Goal: Transaction & Acquisition: Book appointment/travel/reservation

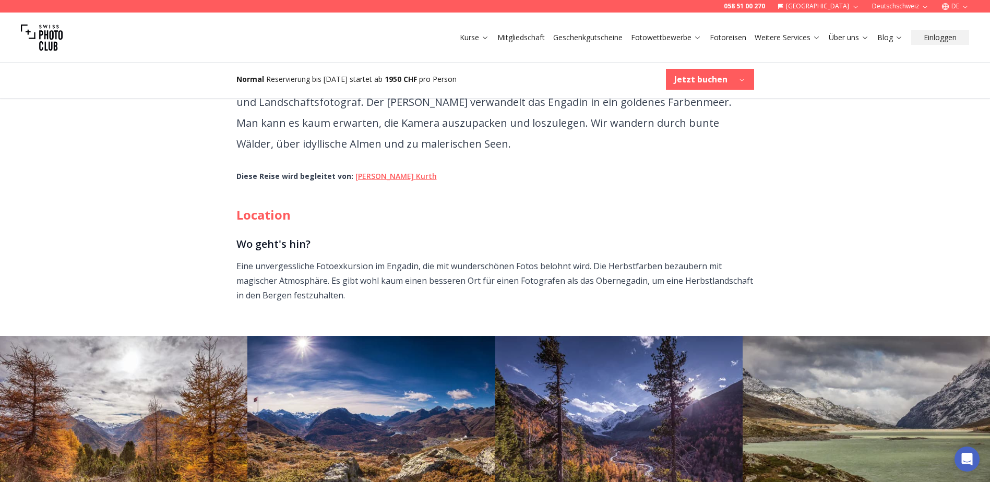
scroll to position [365, 0]
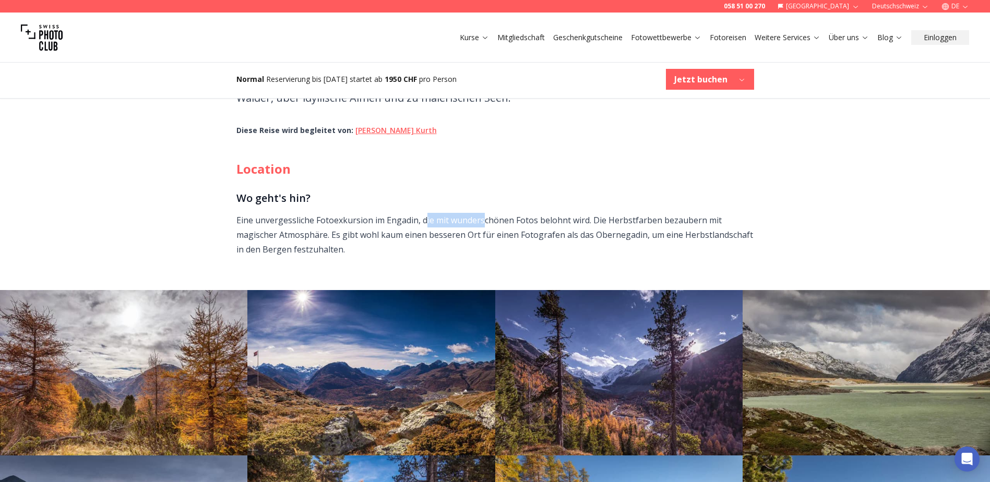
drag, startPoint x: 424, startPoint y: 219, endPoint x: 483, endPoint y: 221, distance: 59.0
click at [483, 221] on p "Eine unvergessliche Fotoexkursion im Engadin, die mit wunderschönen Fotos beloh…" at bounding box center [495, 235] width 518 height 44
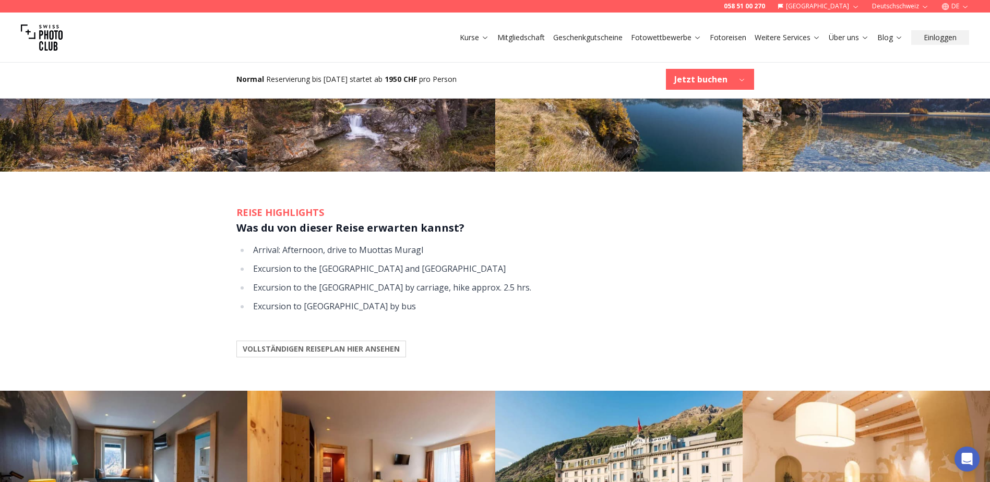
scroll to position [835, 0]
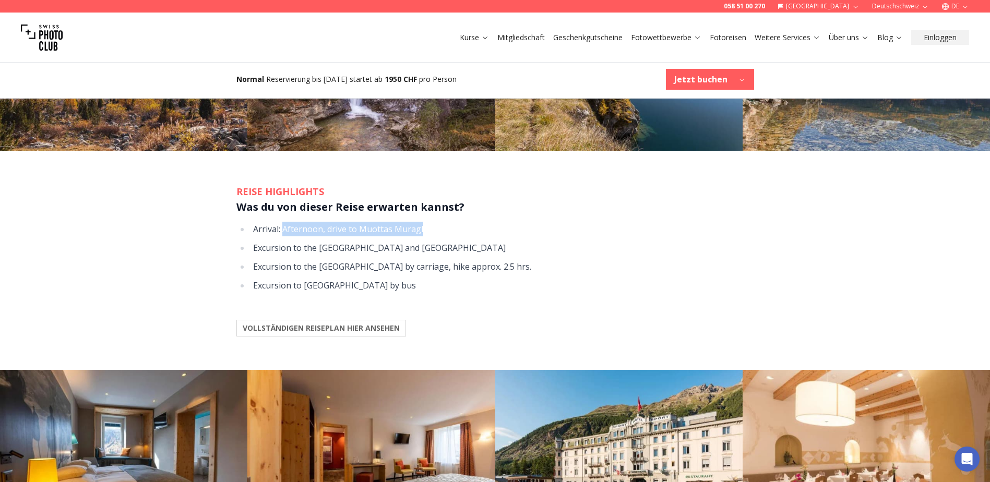
drag, startPoint x: 283, startPoint y: 235, endPoint x: 443, endPoint y: 236, distance: 159.7
click at [443, 236] on li "Arrival: Afternoon, drive to Muottas Muragl" at bounding box center [502, 229] width 504 height 15
click at [377, 330] on b "VOLLSTÄNDIGEN REISEPLAN HIER ANSEHEN" at bounding box center [321, 328] width 157 height 10
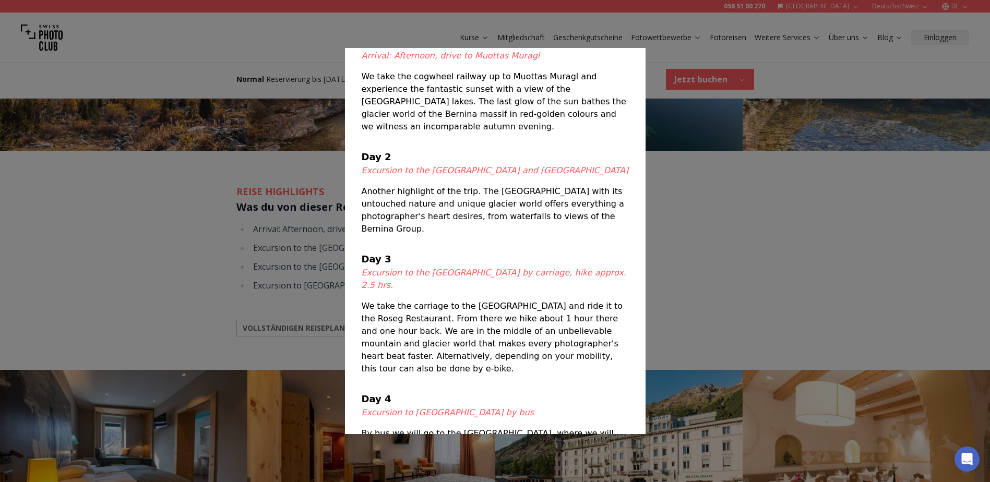
scroll to position [80, 0]
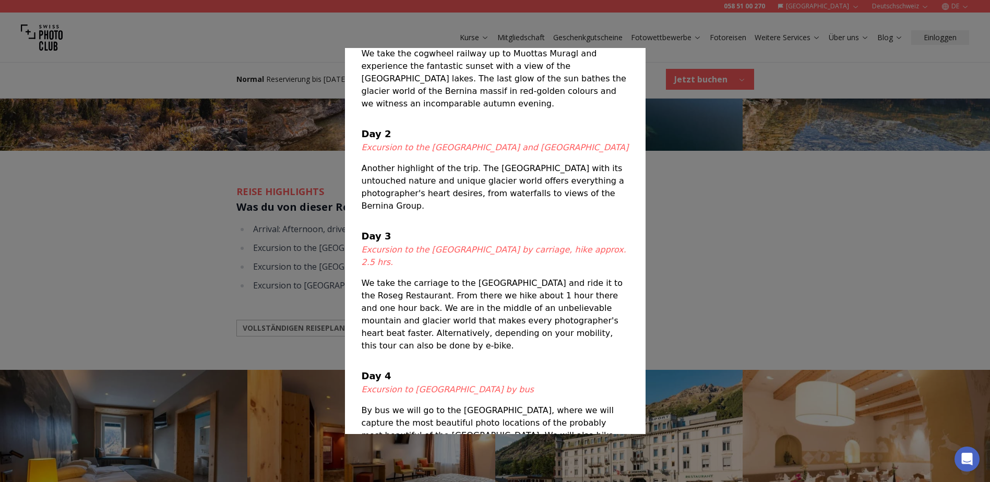
click at [698, 193] on div at bounding box center [495, 241] width 990 height 482
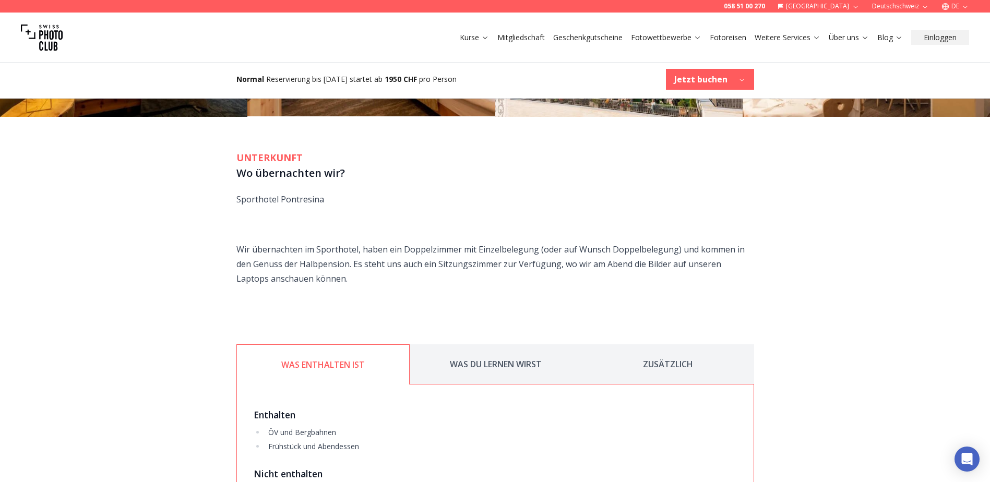
scroll to position [1461, 0]
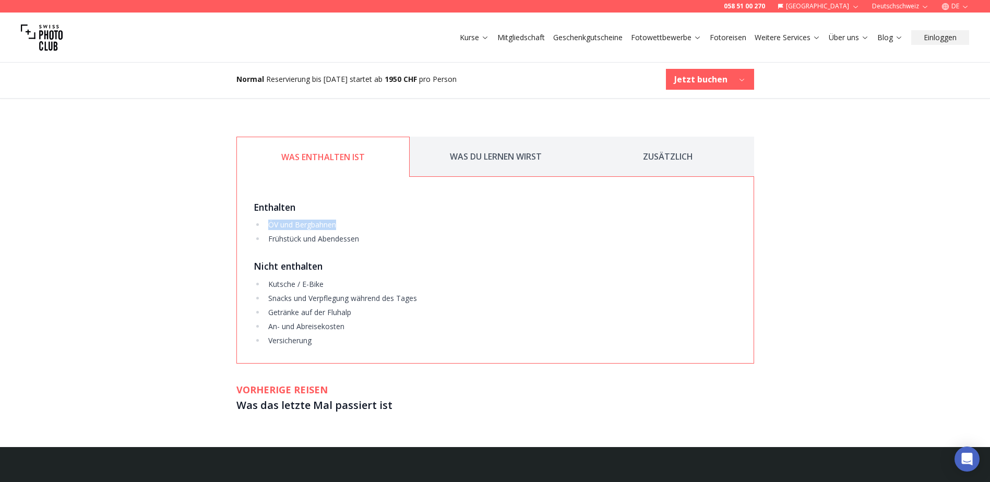
drag, startPoint x: 341, startPoint y: 224, endPoint x: 269, endPoint y: 227, distance: 71.5
click at [269, 227] on li "ÖV und Bergbahnen" at bounding box center [500, 225] width 471 height 10
drag, startPoint x: 269, startPoint y: 227, endPoint x: 296, endPoint y: 236, distance: 28.5
click at [296, 236] on li "Frühstück und Abendessen" at bounding box center [500, 239] width 471 height 10
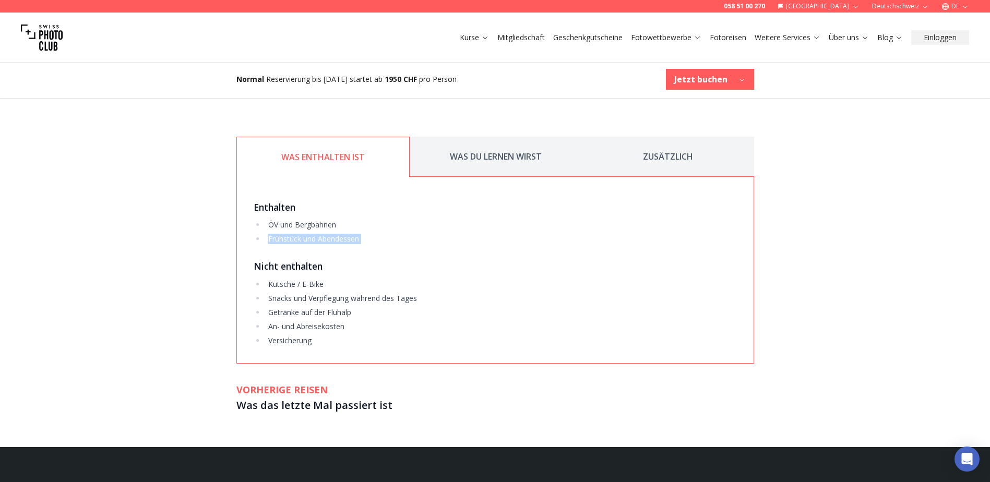
click at [296, 236] on li "Frühstück und Abendessen" at bounding box center [500, 239] width 471 height 10
drag, startPoint x: 296, startPoint y: 236, endPoint x: 296, endPoint y: 278, distance: 41.7
click at [296, 278] on div "Enthalten ÖV und Bergbahnen Frühstück und Abendessen Nicht enthalten Kutsche / …" at bounding box center [495, 270] width 518 height 187
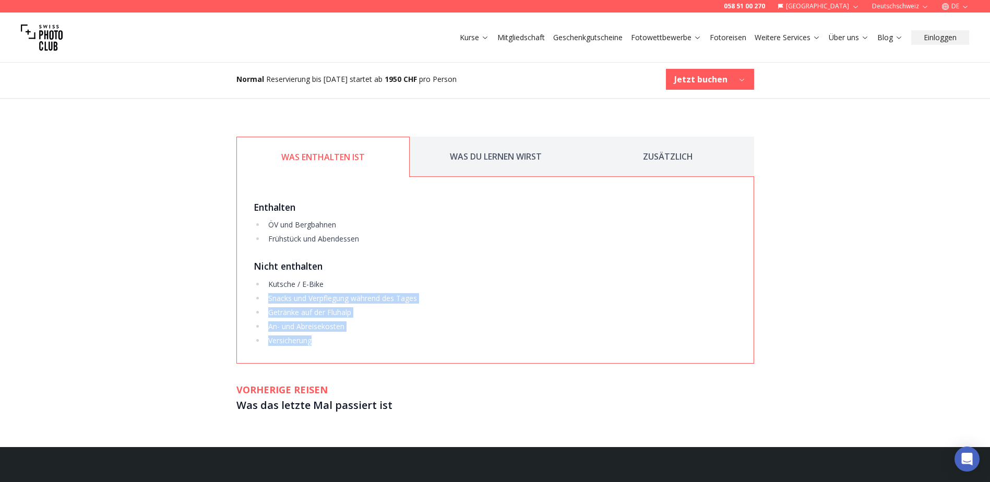
drag, startPoint x: 270, startPoint y: 303, endPoint x: 355, endPoint y: 335, distance: 90.6
click at [355, 335] on ul "Kutsche / E-Bike Snacks und Verpflegung während des Tages Getränke auf der Fluh…" at bounding box center [495, 312] width 483 height 67
drag, startPoint x: 355, startPoint y: 335, endPoint x: 349, endPoint y: 340, distance: 8.2
click at [349, 340] on li "Versicherung" at bounding box center [500, 341] width 471 height 10
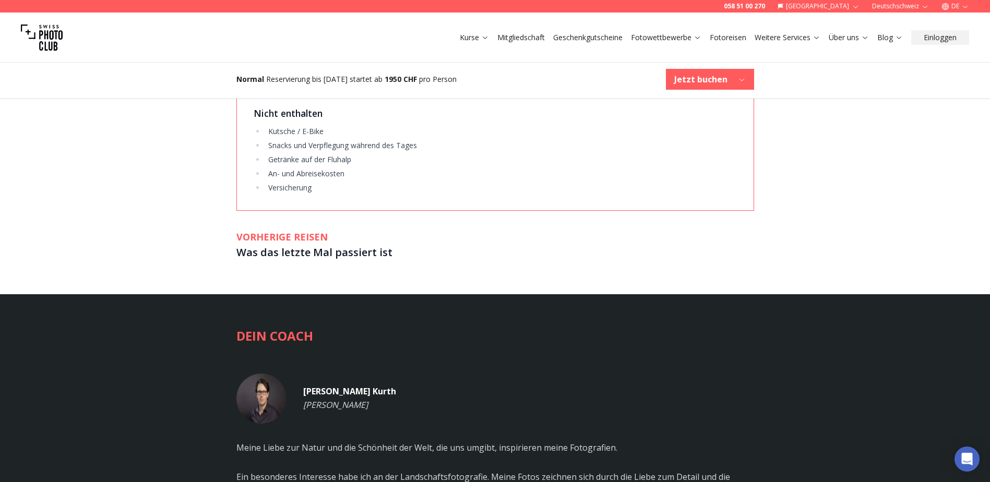
scroll to position [1618, 0]
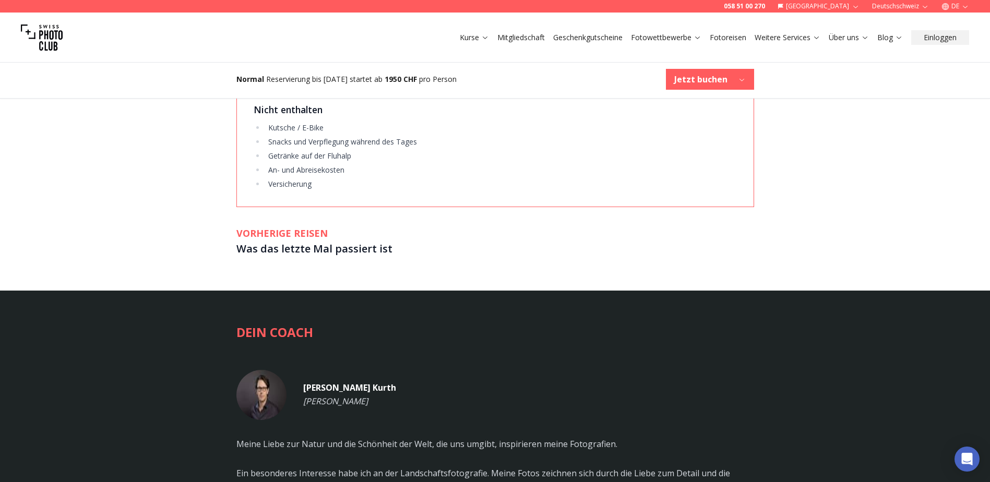
click at [361, 248] on h3 "Was das letzte Mal passiert ist" at bounding box center [495, 249] width 518 height 17
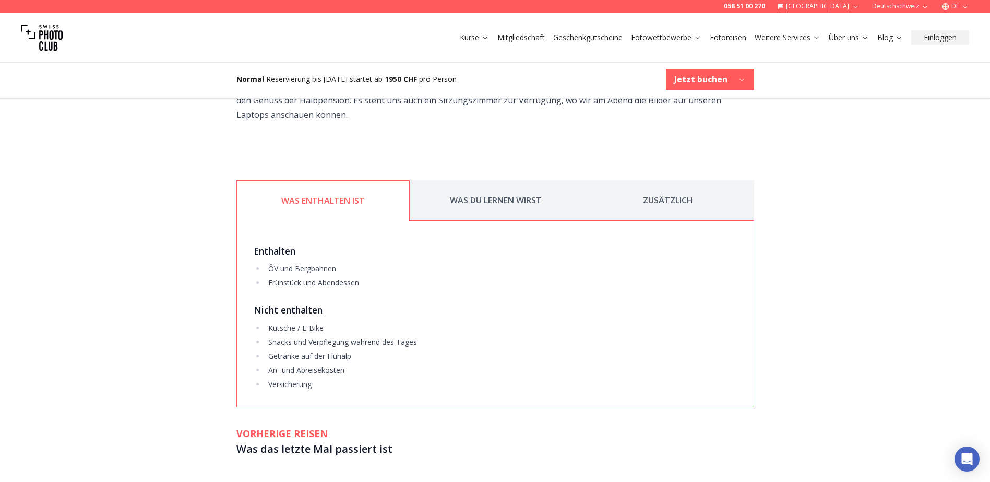
scroll to position [1409, 0]
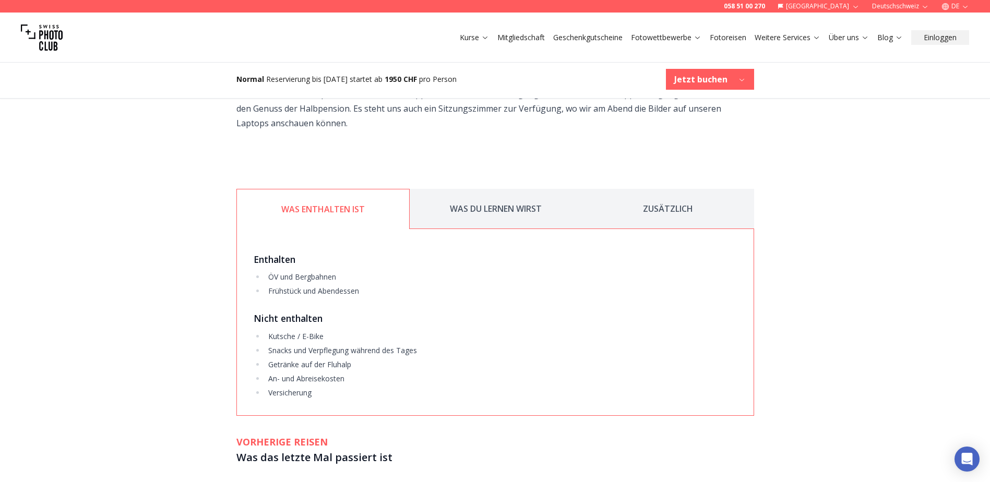
click at [489, 214] on button "WAS DU LERNEN WIRST" at bounding box center [496, 209] width 172 height 40
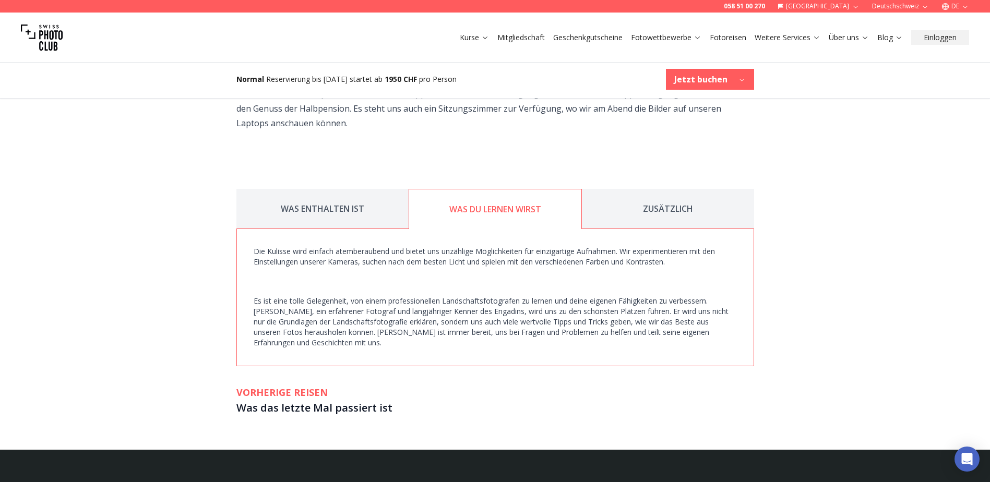
click at [655, 211] on button "ZUSÄTZLICH" at bounding box center [668, 209] width 172 height 40
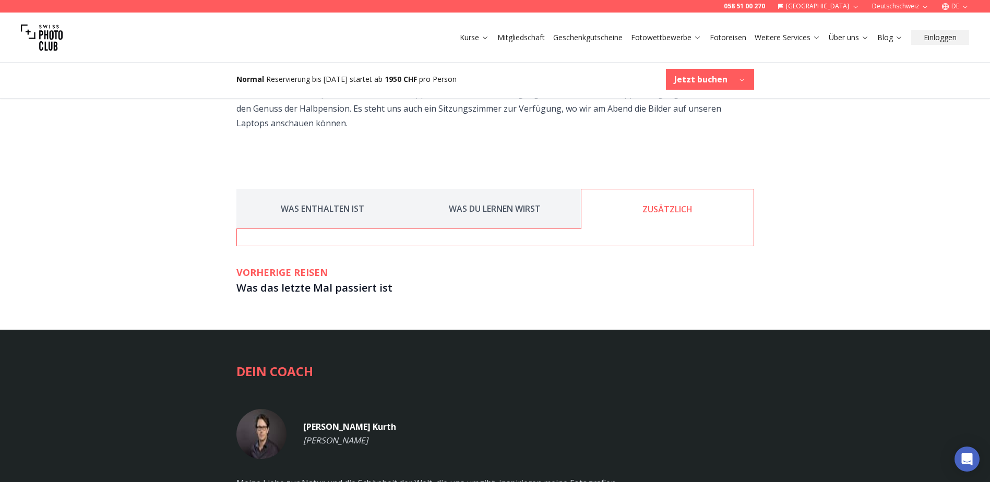
click at [520, 209] on button "WAS DU LERNEN WIRST" at bounding box center [495, 209] width 172 height 40
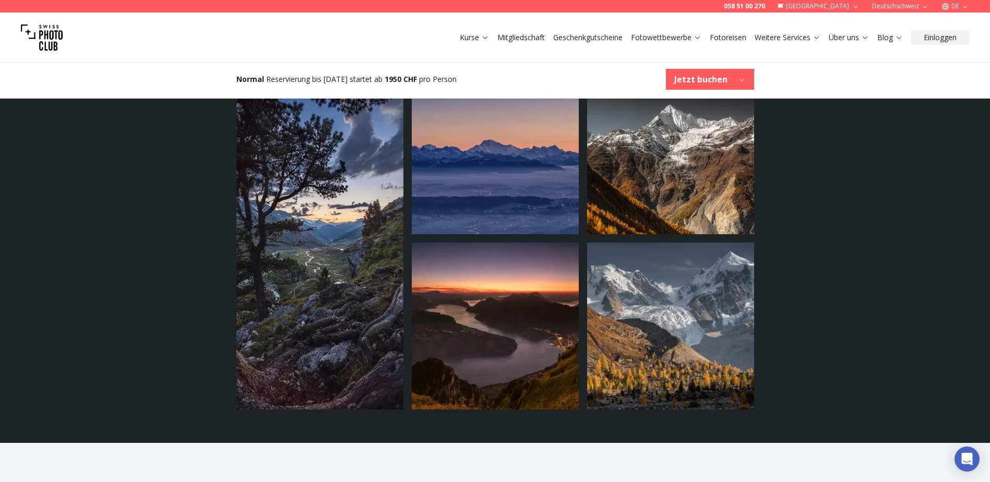
scroll to position [2140, 0]
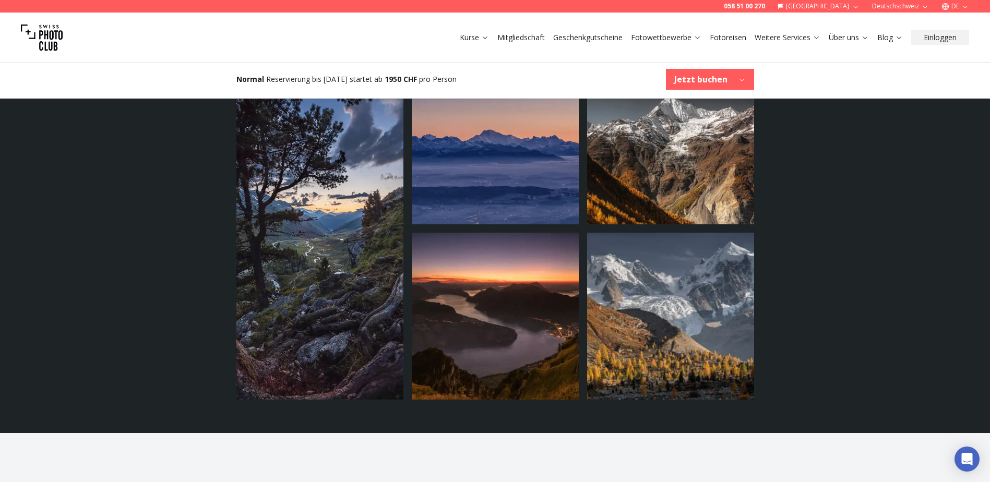
click at [488, 208] on img at bounding box center [495, 140] width 167 height 167
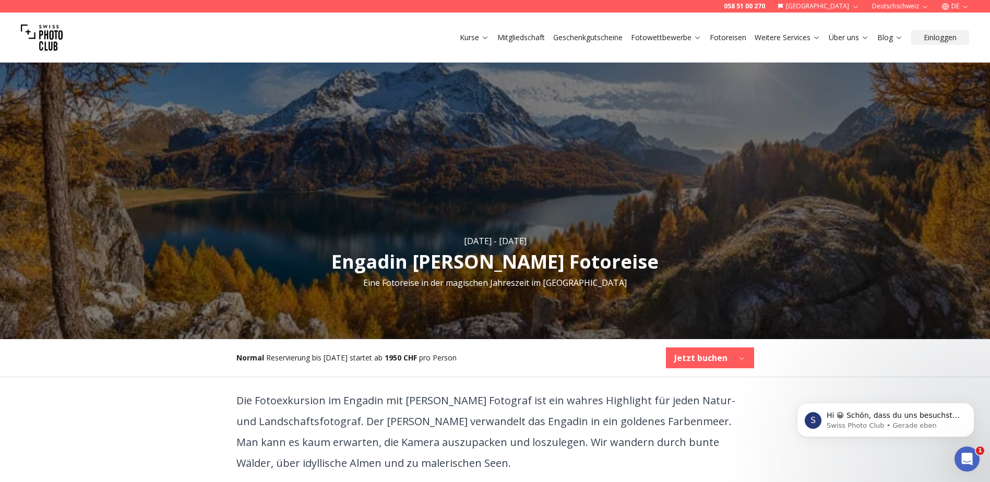
scroll to position [0, 0]
drag, startPoint x: 380, startPoint y: 362, endPoint x: 477, endPoint y: 377, distance: 97.6
click at [477, 377] on div "Normal Reservierung bis [DATE] startet ab 1950 CHF pro Person Jetzt buchen" at bounding box center [495, 358] width 534 height 38
drag, startPoint x: 477, startPoint y: 377, endPoint x: 445, endPoint y: 390, distance: 34.6
click at [445, 390] on p "Die Fotoexkursion im Engadin mit [PERSON_NAME] Fotograf ist ein wahres Highligh…" at bounding box center [495, 431] width 518 height 83
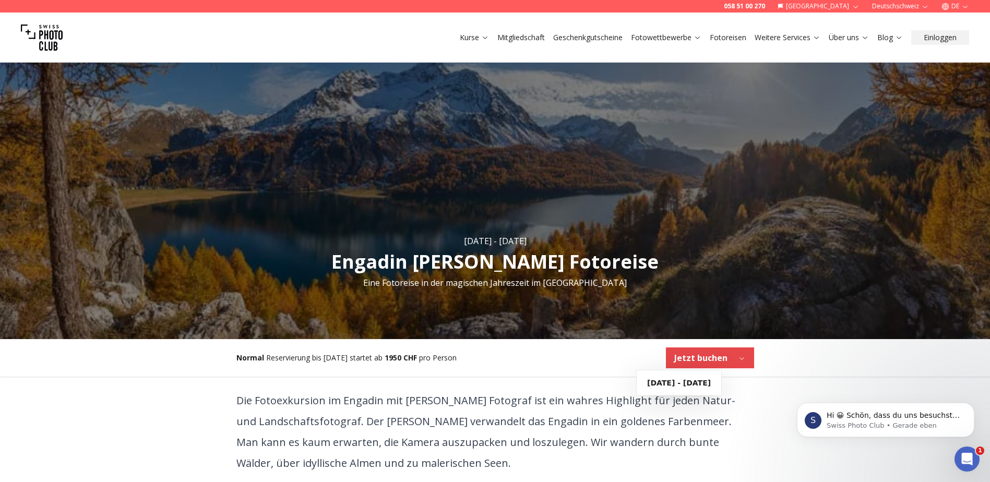
click at [722, 366] on button "Jetzt buchen" at bounding box center [710, 358] width 88 height 21
click at [453, 393] on p "Die Fotoexkursion im Engadin mit [PERSON_NAME] Fotograf ist ein wahres Highligh…" at bounding box center [495, 431] width 518 height 83
